Goal: Navigation & Orientation: Find specific page/section

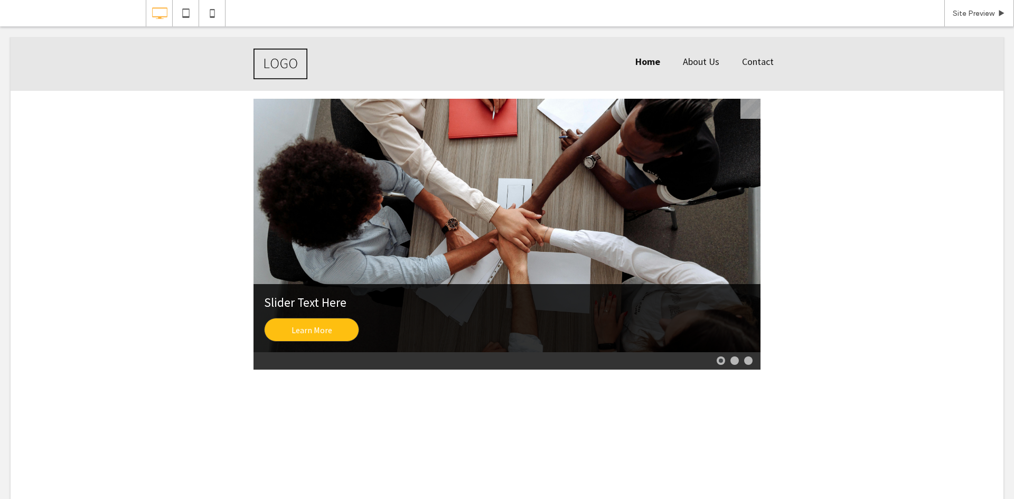
click at [870, 166] on div "Slider Text Here Learn More Slider Text Here Learn More Slider Text Here Learn …" at bounding box center [507, 234] width 993 height 287
click at [978, 5] on div "Site Preview" at bounding box center [980, 13] width 70 height 26
click at [747, 221] on span at bounding box center [507, 234] width 507 height 271
